Goal: Find specific page/section: Find specific page/section

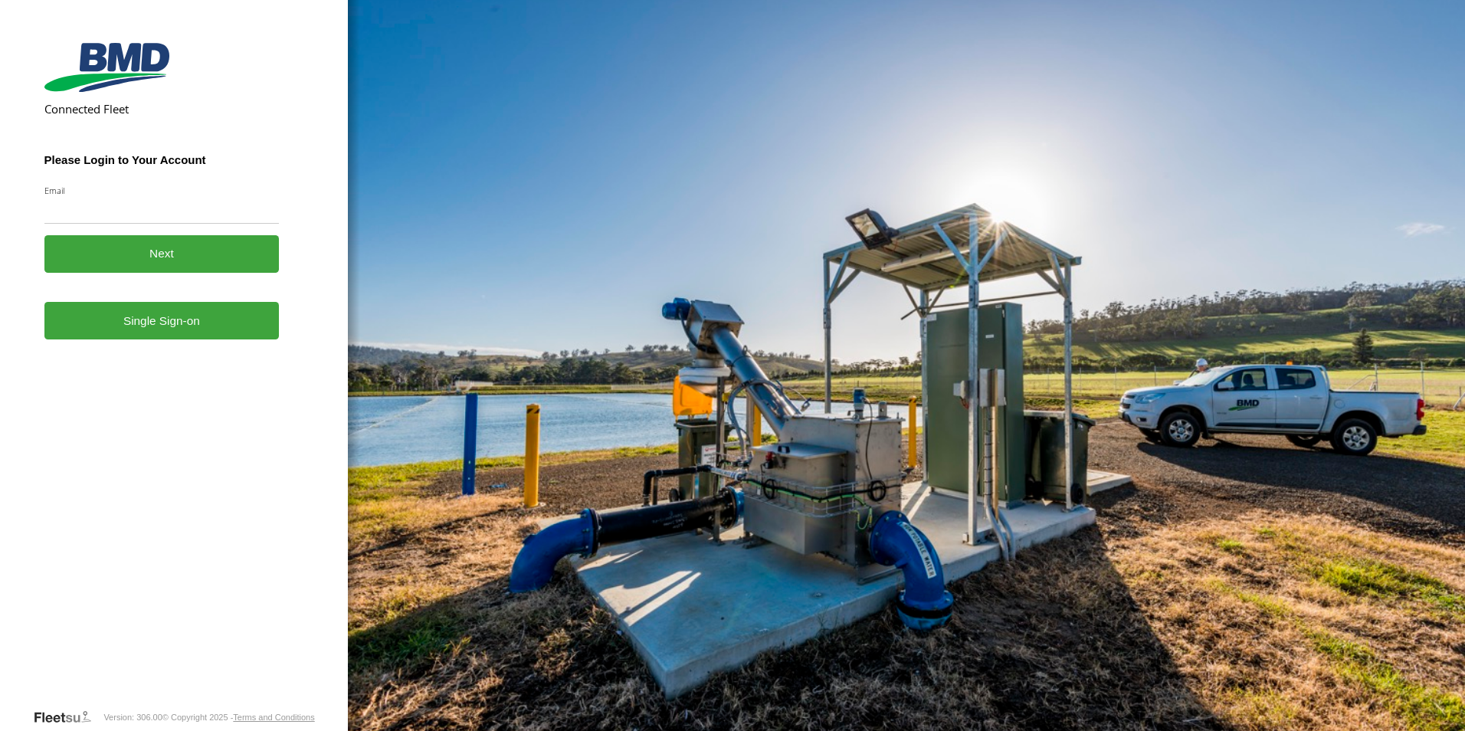
click at [97, 217] on input "Email" at bounding box center [161, 210] width 235 height 28
type input "**********"
click at [170, 320] on link "Single Sign-on" at bounding box center [161, 321] width 235 height 38
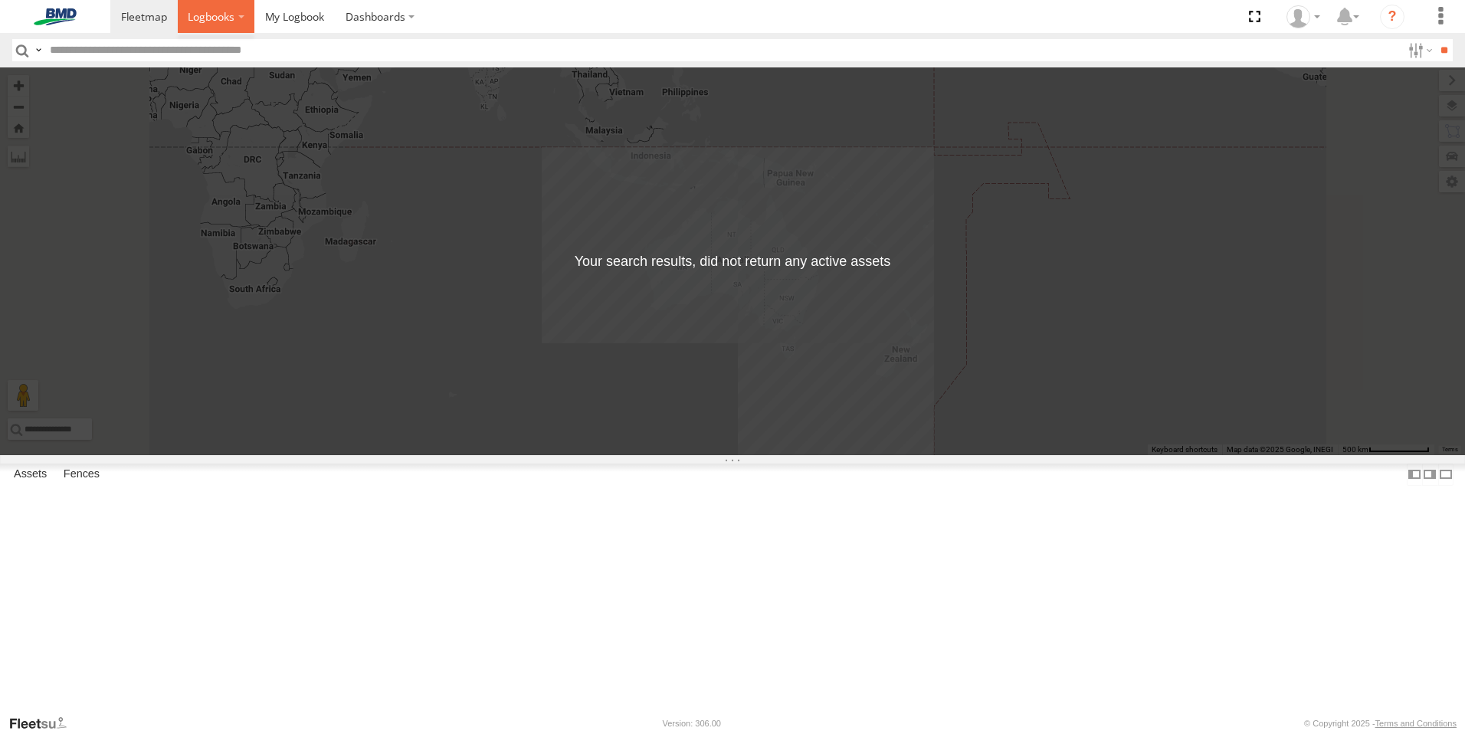
click at [221, 18] on span at bounding box center [211, 16] width 47 height 15
click at [133, 10] on span at bounding box center [144, 16] width 46 height 15
click at [218, 11] on span at bounding box center [211, 16] width 47 height 15
click at [242, 14] on label at bounding box center [216, 16] width 77 height 33
click at [297, 13] on span at bounding box center [294, 16] width 59 height 15
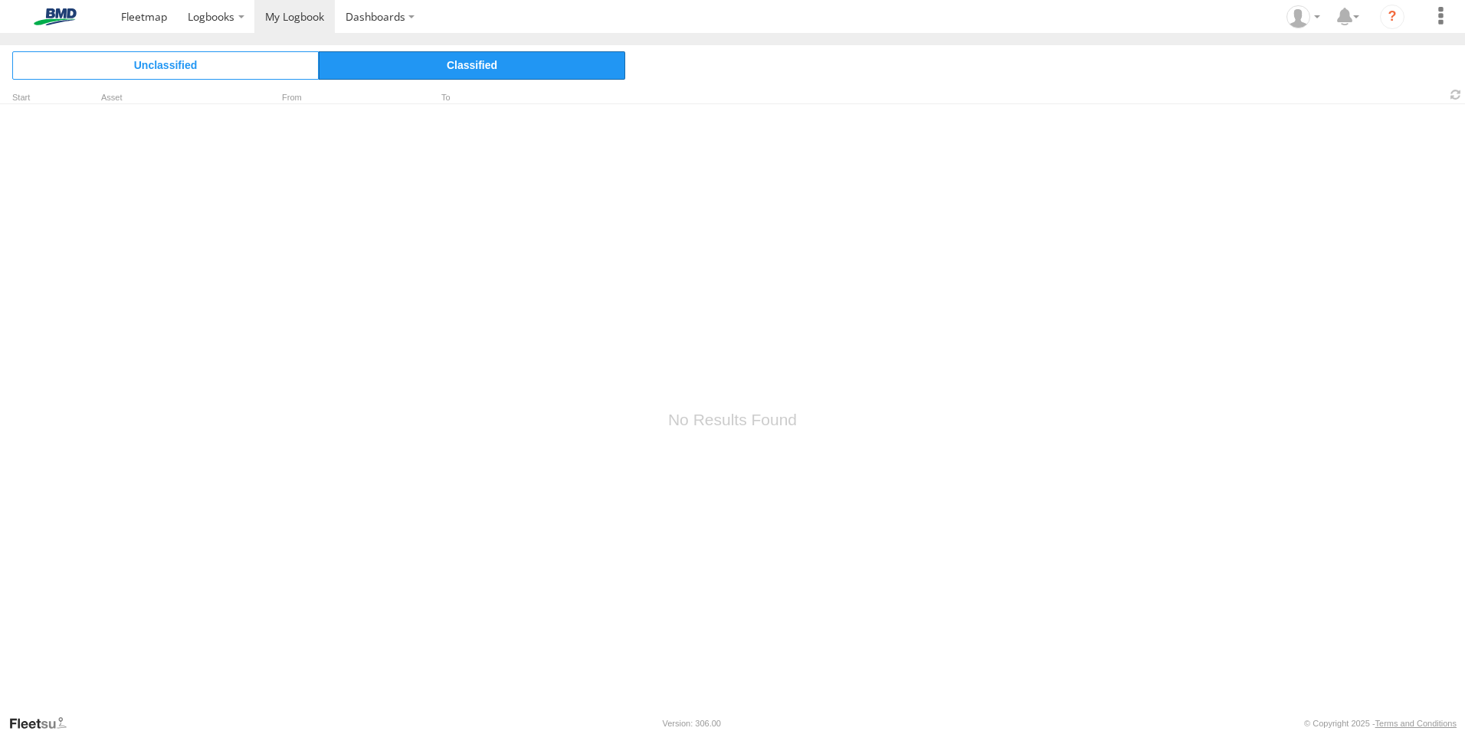
click at [439, 66] on span "Classified" at bounding box center [472, 65] width 306 height 28
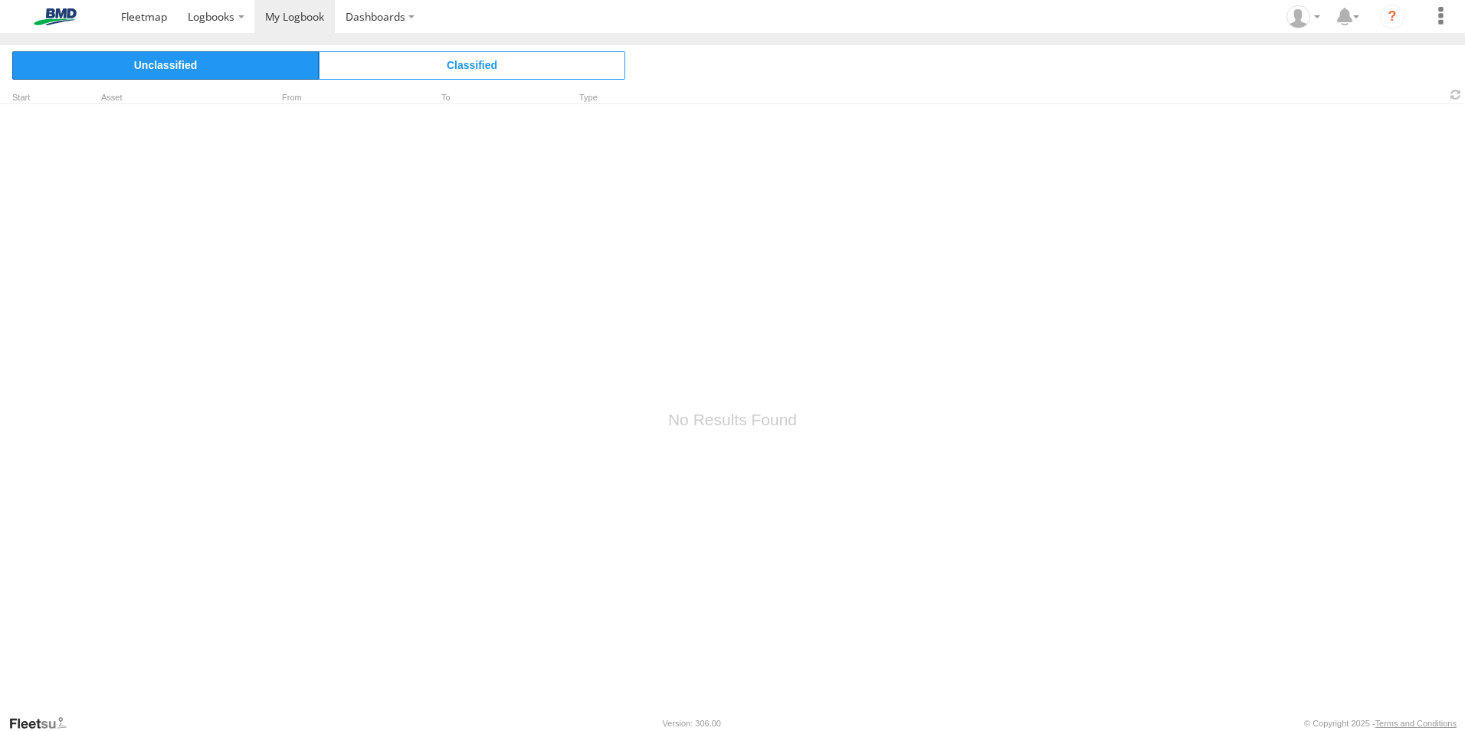
click at [232, 67] on span "Unclassified" at bounding box center [165, 65] width 306 height 28
